Goal: Task Accomplishment & Management: Use online tool/utility

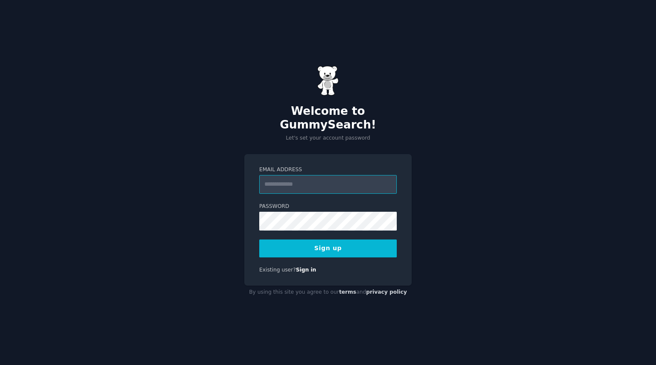
click at [333, 175] on input "Email Address" at bounding box center [327, 184] width 137 height 19
type input "**********"
click at [347, 240] on button "Sign up" at bounding box center [327, 249] width 137 height 18
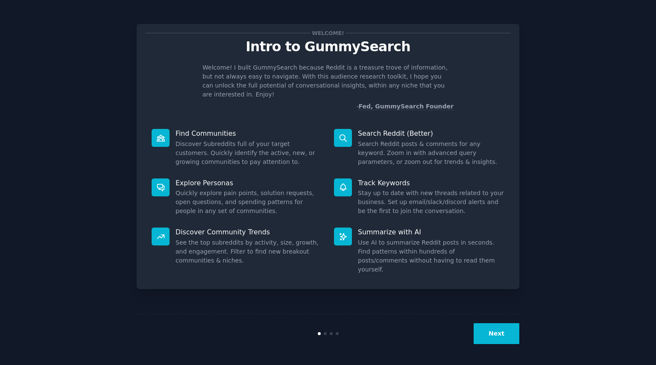
click at [491, 336] on button "Next" at bounding box center [496, 333] width 46 height 21
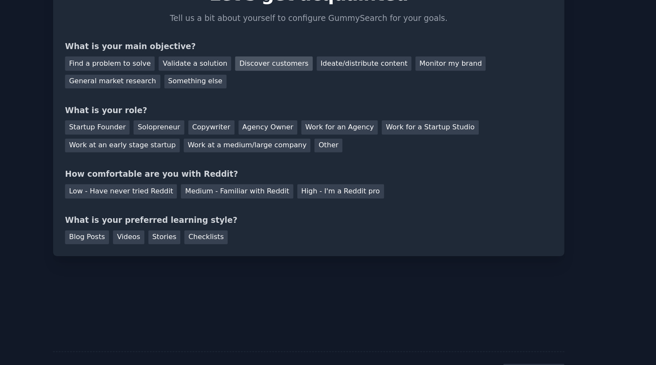
click at [293, 99] on div "Discover customers" at bounding box center [302, 98] width 58 height 11
click at [194, 109] on div "General market research" at bounding box center [181, 112] width 71 height 11
click at [275, 96] on div "Discover customers" at bounding box center [302, 98] width 58 height 11
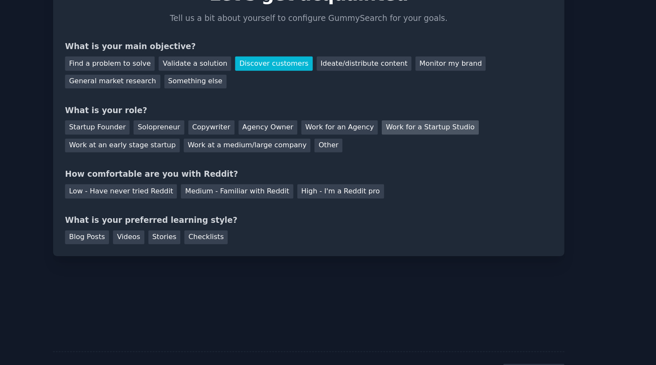
click at [397, 144] on div "Work for a Startup Studio" at bounding box center [419, 146] width 72 height 11
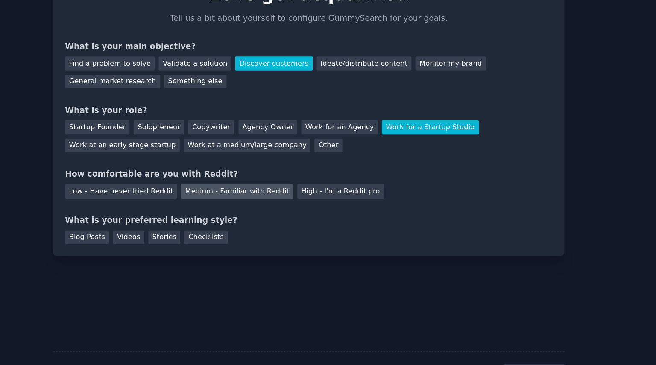
click at [257, 197] on div "Medium - Familiar with Reddit" at bounding box center [274, 194] width 84 height 11
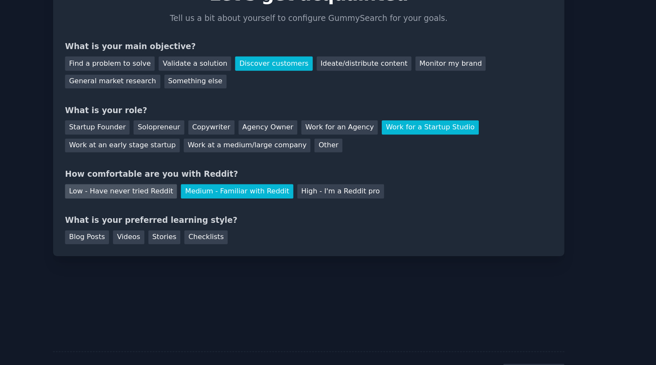
click at [196, 198] on div "Low - Have never tried Reddit" at bounding box center [188, 194] width 84 height 11
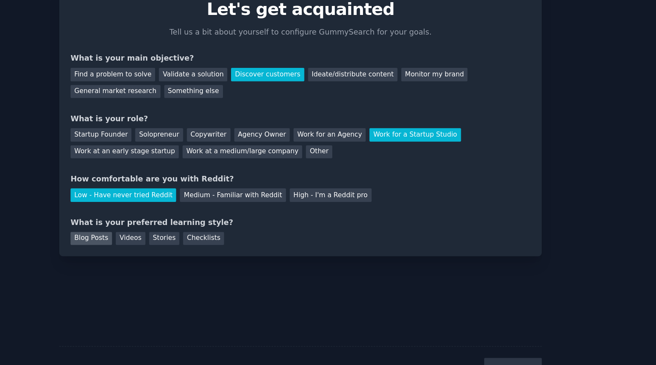
click at [165, 226] on div "Blog Posts" at bounding box center [162, 228] width 33 height 11
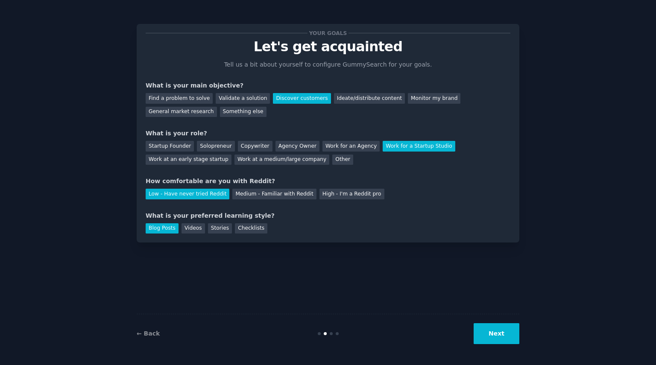
click at [499, 330] on button "Next" at bounding box center [496, 333] width 46 height 21
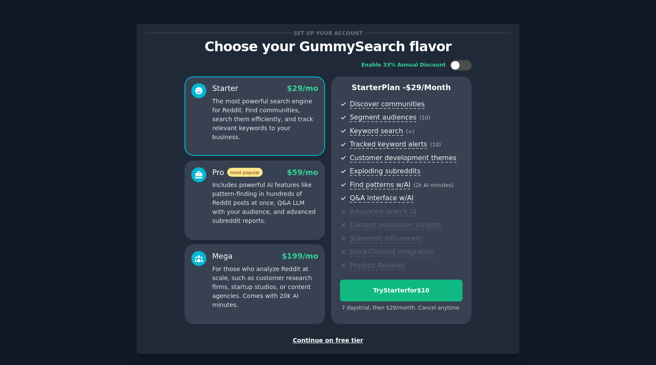
click at [491, 282] on div "Enable 33% Annual Discount Starter $ 29 /mo The most powerful search engine for…" at bounding box center [328, 192] width 365 height 276
click at [333, 336] on div "Continue on free tier" at bounding box center [328, 340] width 365 height 9
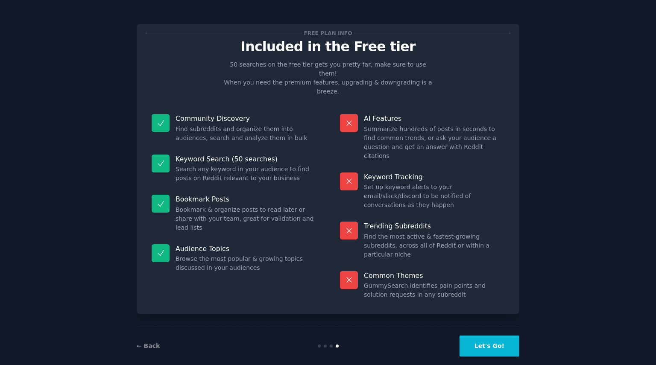
click at [481, 336] on button "Let's Go!" at bounding box center [489, 346] width 60 height 21
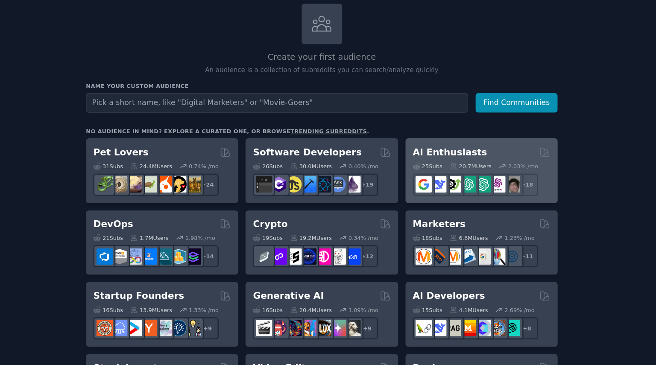
click at [449, 177] on h2 "AI Enthusiasts" at bounding box center [447, 175] width 60 height 11
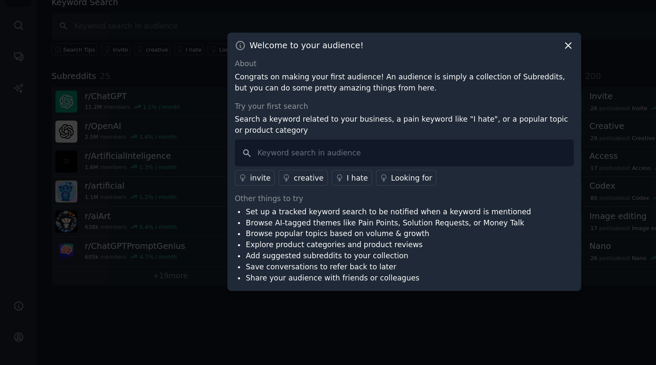
click at [458, 84] on icon at bounding box center [460, 88] width 9 height 9
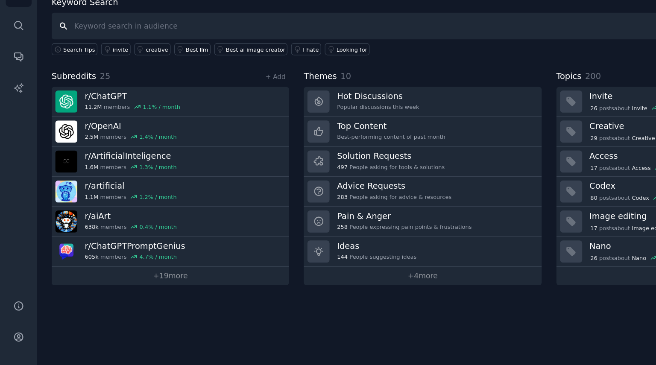
click at [244, 72] on input "text" at bounding box center [343, 72] width 602 height 22
type input "cost down"
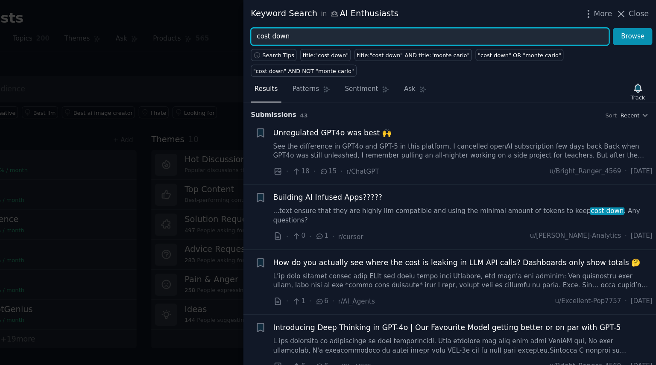
click at [419, 32] on input "cost down" at bounding box center [472, 30] width 291 height 15
type input "c"
type input "manufac"
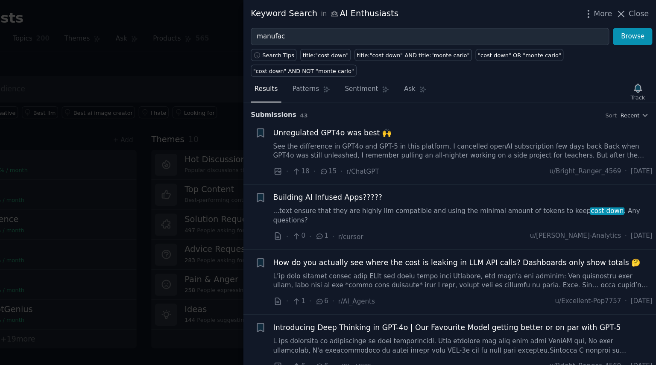
click at [260, 37] on div at bounding box center [328, 182] width 656 height 365
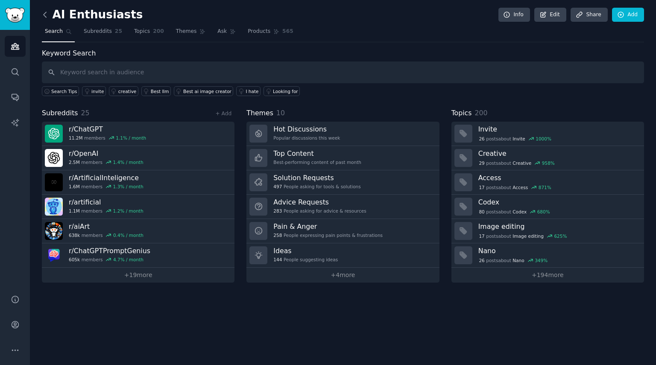
click at [42, 15] on icon at bounding box center [45, 14] width 9 height 9
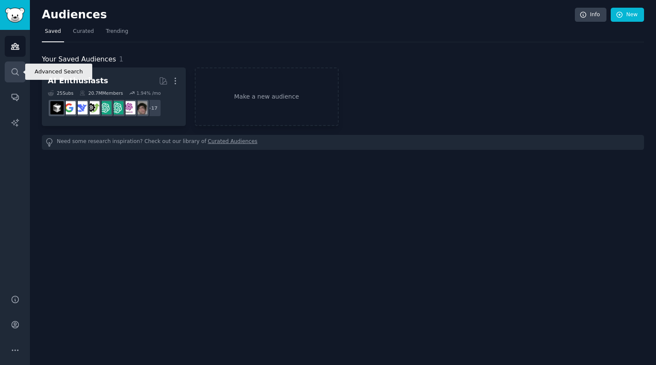
click at [15, 73] on icon "Sidebar" at bounding box center [15, 71] width 9 height 9
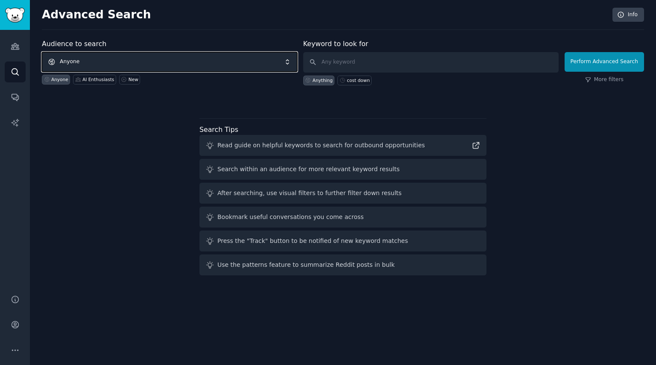
click at [132, 61] on span "Anyone" at bounding box center [169, 62] width 255 height 20
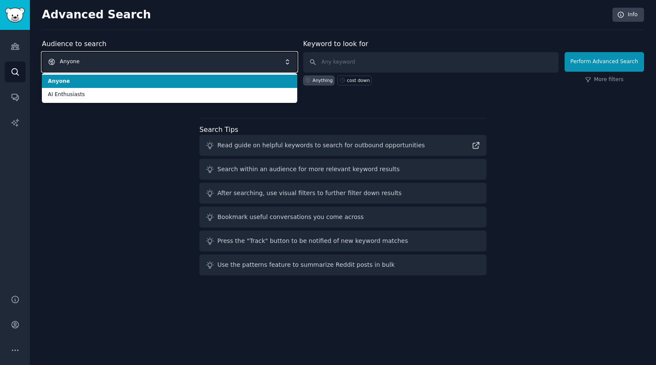
click at [132, 58] on span "Anyone" at bounding box center [169, 62] width 255 height 20
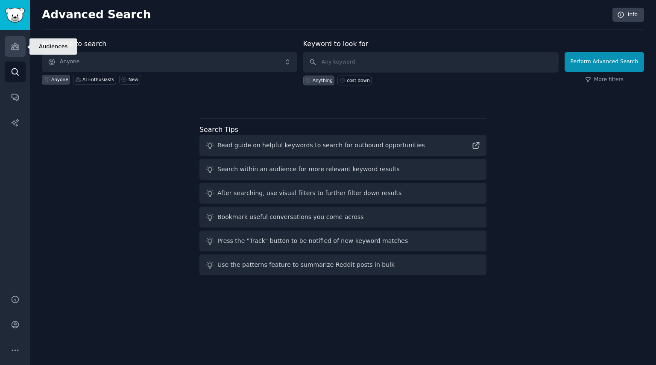
click at [13, 54] on link "Audiences" at bounding box center [15, 46] width 21 height 21
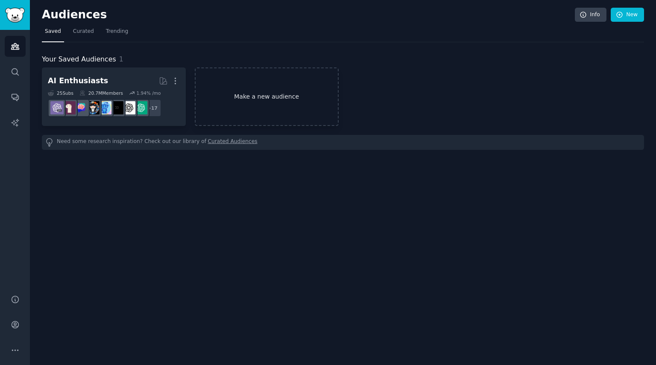
click at [242, 93] on link "Make a new audience" at bounding box center [267, 96] width 144 height 58
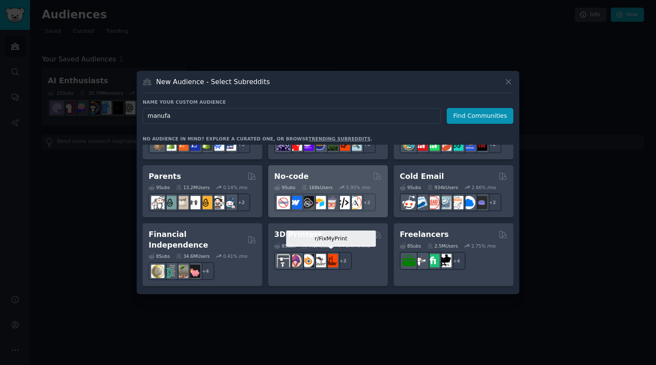
scroll to position [449, 0]
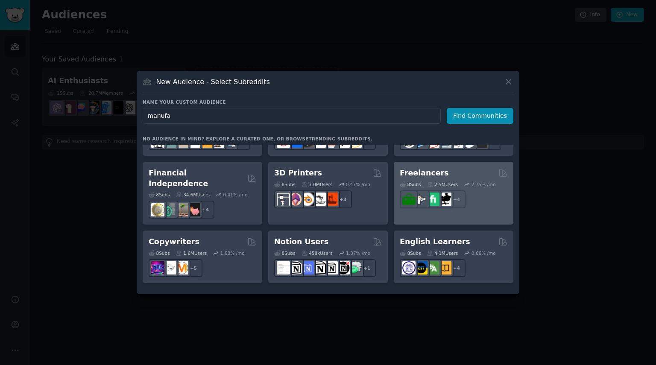
type input "manufa"
click at [459, 184] on div "8 Sub s 2.5M Users 2.75 % /mo" at bounding box center [454, 184] width 108 height 6
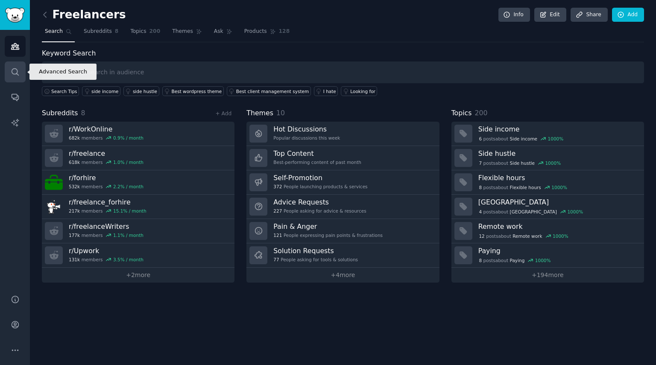
click at [14, 70] on icon "Sidebar" at bounding box center [15, 71] width 9 height 9
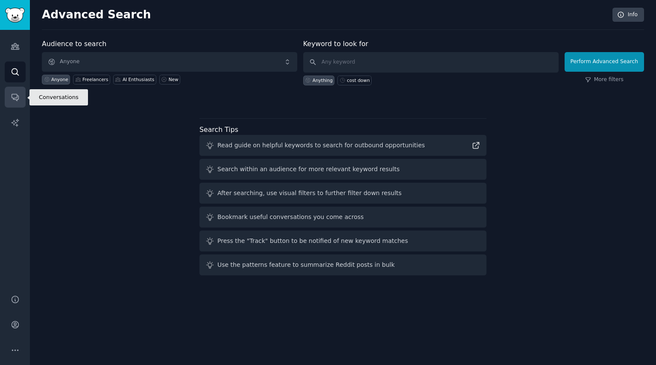
click at [12, 97] on icon "Sidebar" at bounding box center [15, 97] width 7 height 7
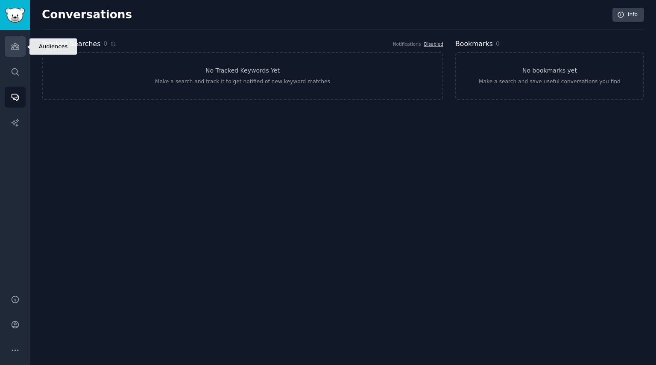
click at [18, 48] on icon "Sidebar" at bounding box center [15, 47] width 8 height 6
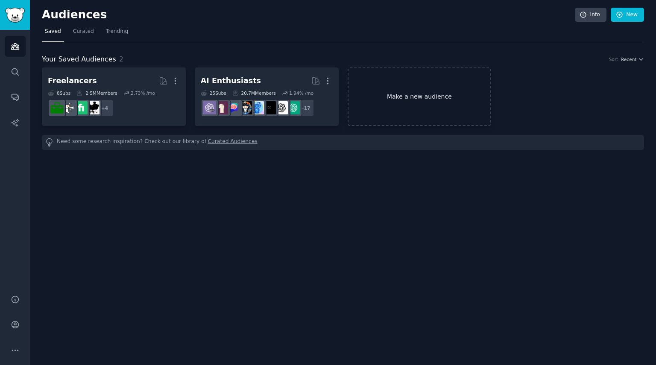
click at [401, 88] on link "Make a new audience" at bounding box center [420, 96] width 144 height 58
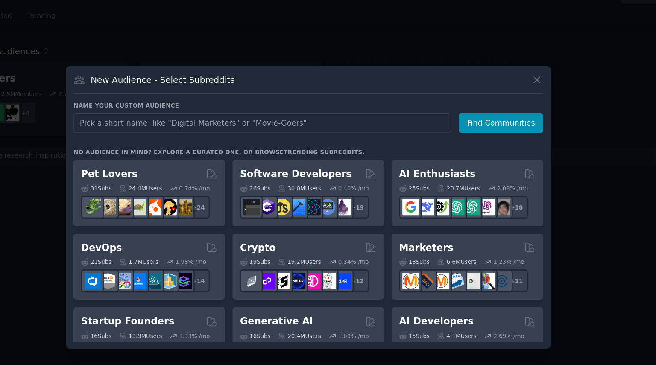
click at [363, 112] on input "text" at bounding box center [292, 116] width 298 height 16
type input "m"
click at [337, 136] on link "trending subreddits" at bounding box center [339, 138] width 62 height 5
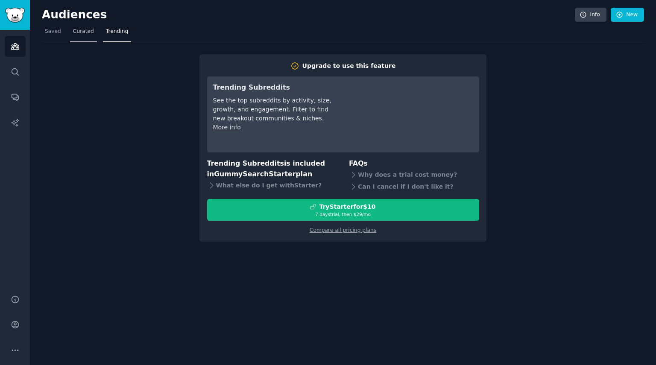
click at [85, 31] on span "Curated" at bounding box center [83, 32] width 21 height 8
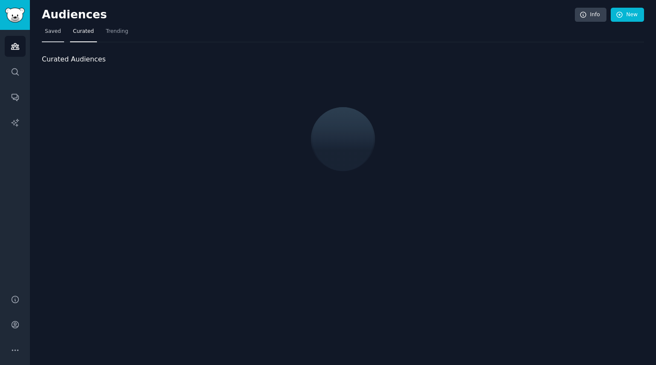
click at [56, 32] on span "Saved" at bounding box center [53, 32] width 16 height 8
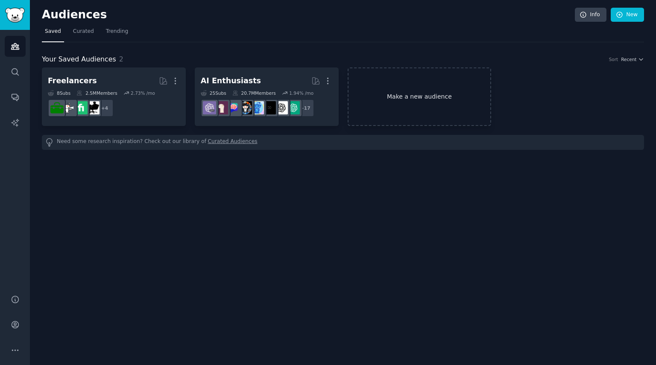
click at [407, 91] on link "Make a new audience" at bounding box center [420, 96] width 144 height 58
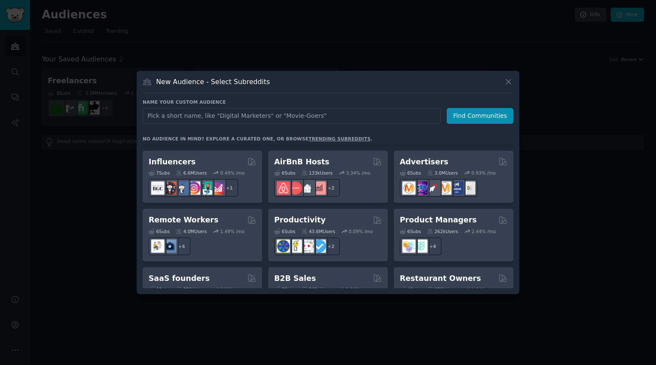
scroll to position [637, 0]
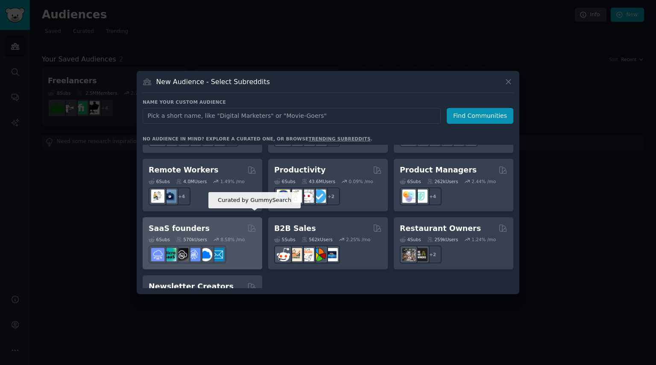
click at [249, 224] on icon at bounding box center [251, 228] width 9 height 9
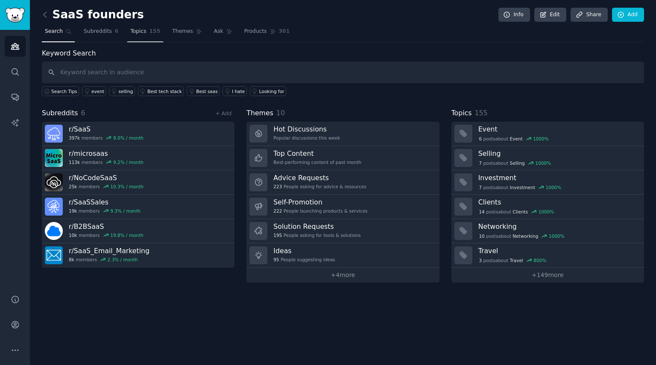
click at [140, 36] on link "Topics 155" at bounding box center [145, 34] width 36 height 18
click at [47, 12] on icon at bounding box center [45, 14] width 9 height 9
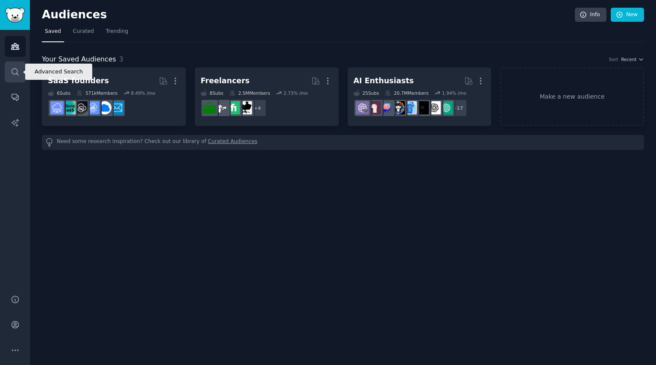
click at [18, 70] on icon "Sidebar" at bounding box center [15, 71] width 9 height 9
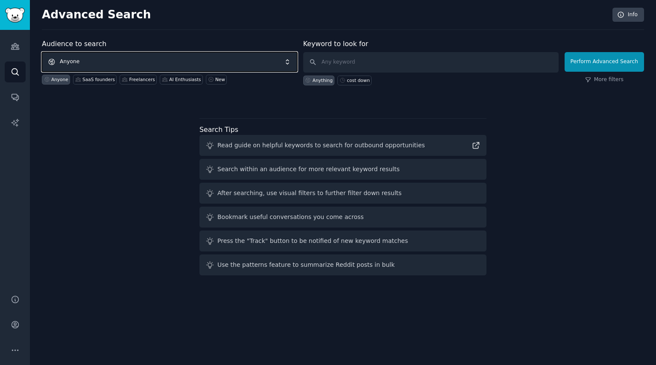
click at [139, 60] on span "Anyone" at bounding box center [169, 62] width 255 height 20
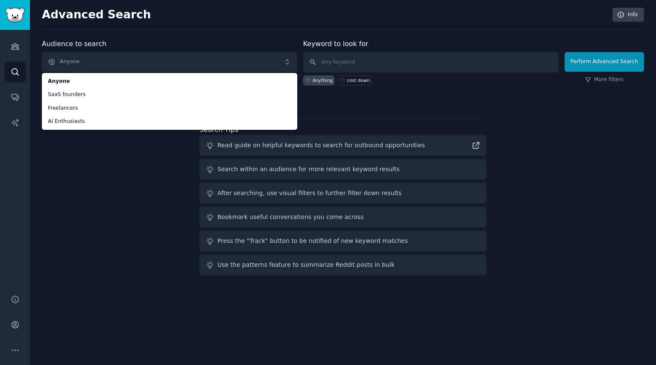
click at [125, 187] on div "Audience to search Anyone Anyone SaaS founders Freelancers AI Enthusiasts Anyon…" at bounding box center [343, 159] width 602 height 240
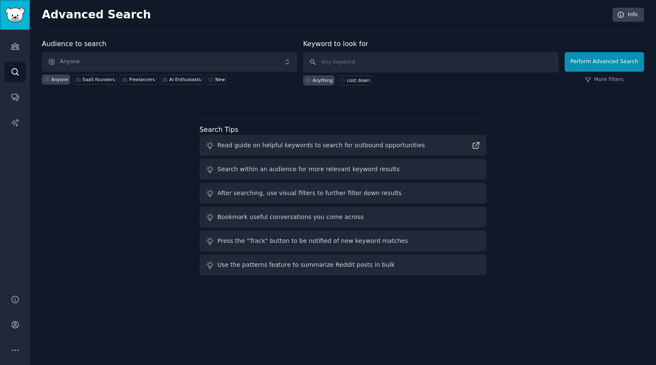
click at [19, 21] on img "Sidebar" at bounding box center [15, 15] width 20 height 15
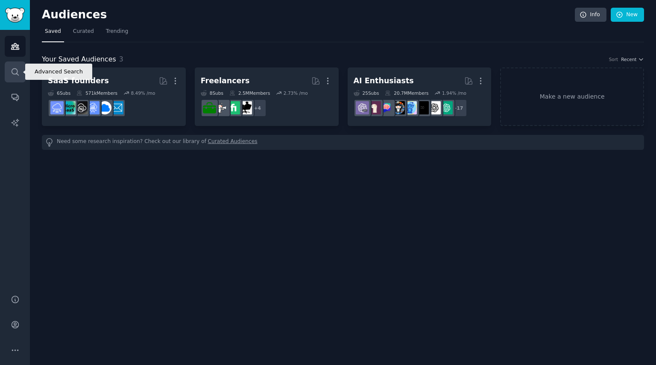
click at [14, 76] on link "Search" at bounding box center [15, 71] width 21 height 21
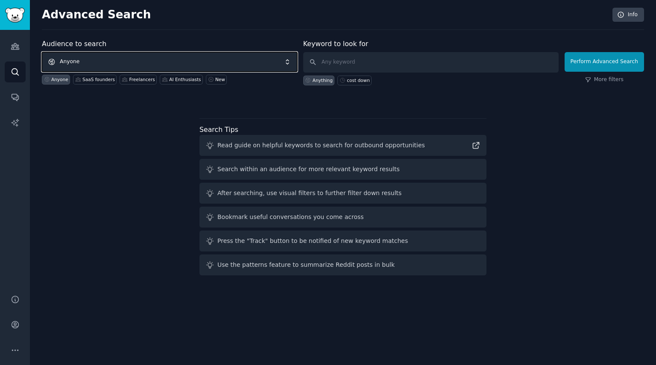
click at [129, 63] on span "Anyone" at bounding box center [169, 62] width 255 height 20
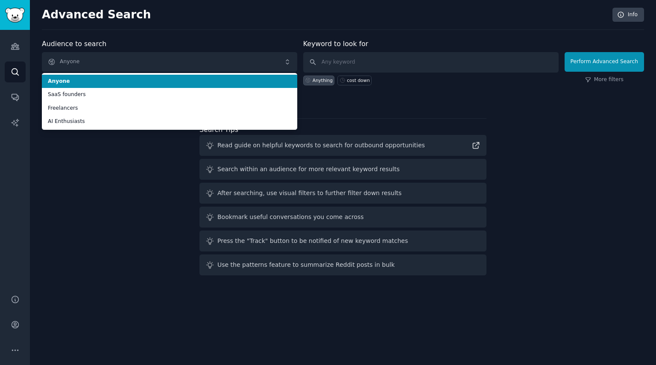
click at [126, 76] on li "Anyone" at bounding box center [169, 82] width 255 height 14
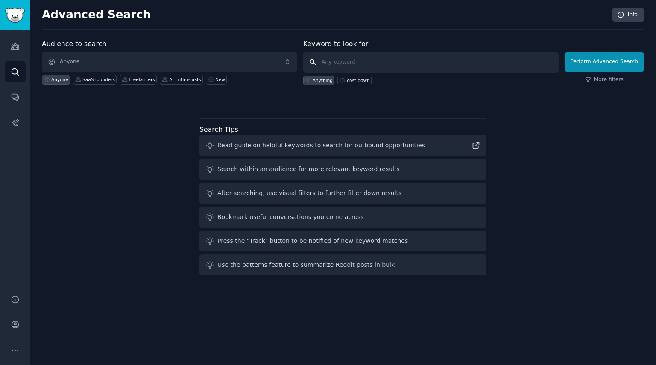
click at [356, 60] on input "text" at bounding box center [430, 62] width 255 height 20
type input "manufacture"
click button "Perform Advanced Search" at bounding box center [603, 62] width 79 height 20
